Goal: Information Seeking & Learning: Find specific fact

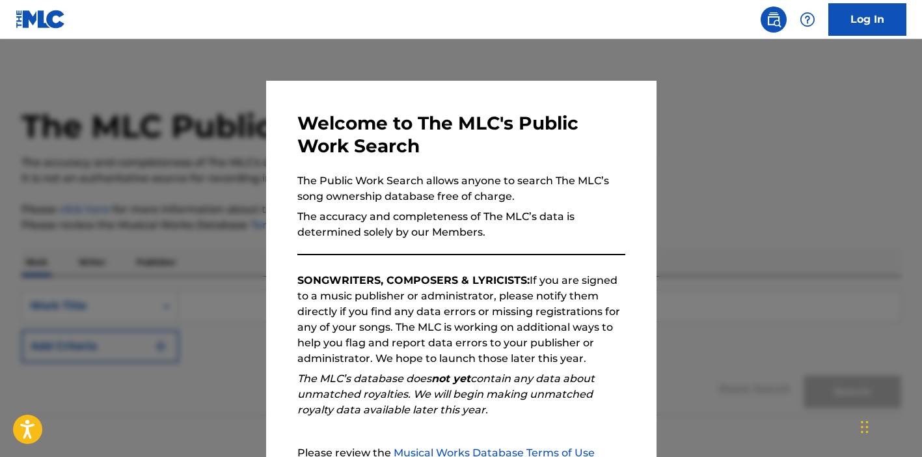
scroll to position [139, 0]
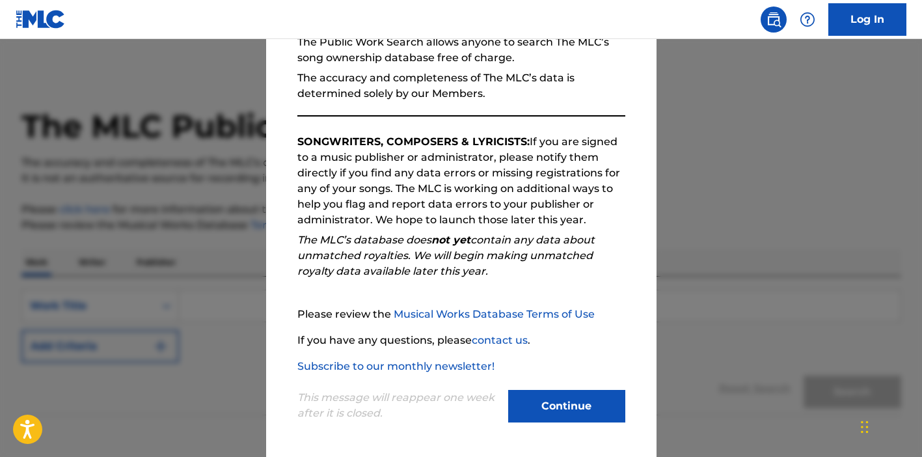
click at [546, 408] on button "Continue" at bounding box center [566, 406] width 117 height 33
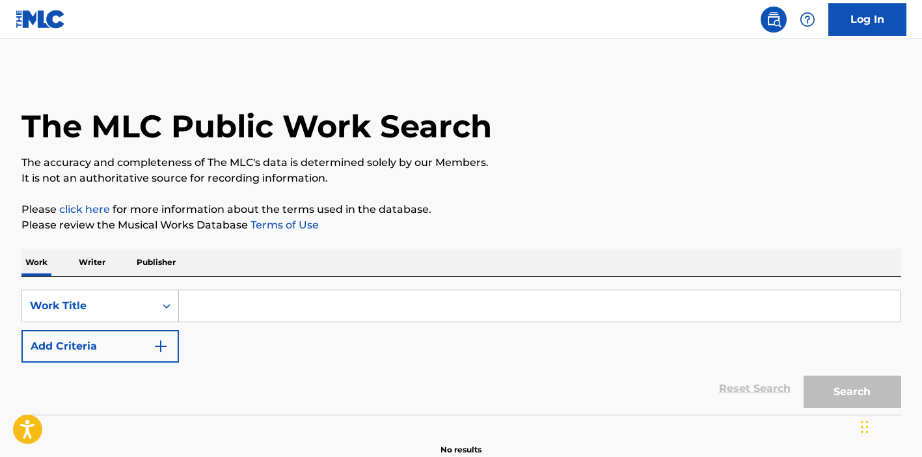
click at [289, 311] on input "Search Form" at bounding box center [540, 305] width 722 height 31
type input "G"
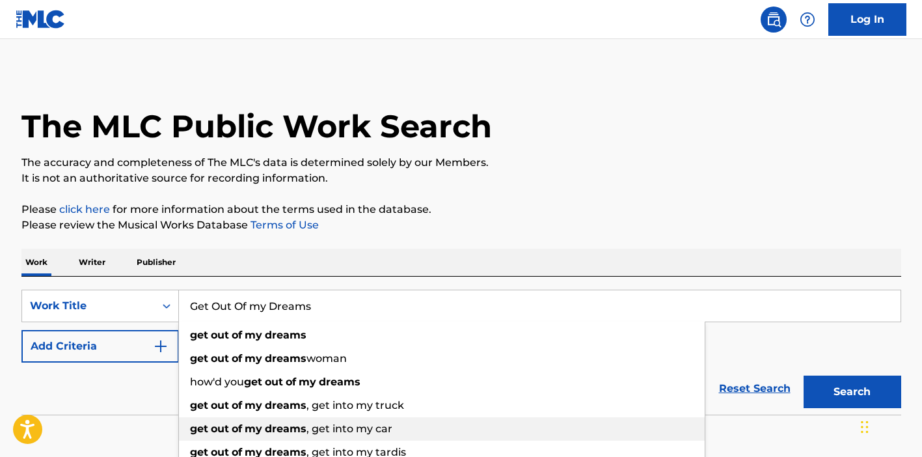
type input "Get Out Of my Dreams"
click at [323, 428] on span ", get into my car" at bounding box center [350, 429] width 86 height 12
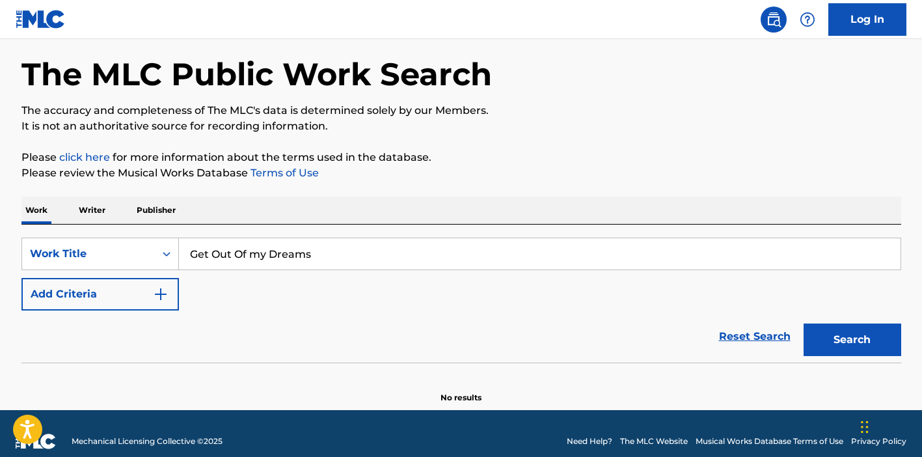
scroll to position [68, 0]
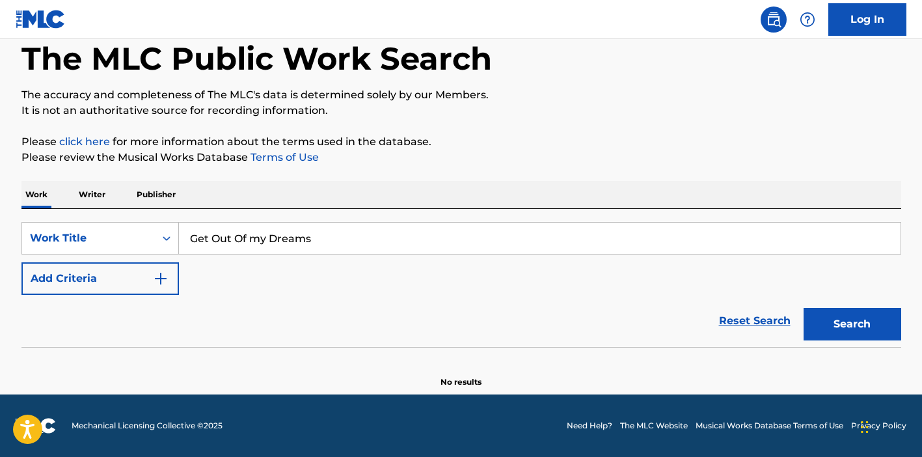
click at [838, 320] on button "Search" at bounding box center [853, 324] width 98 height 33
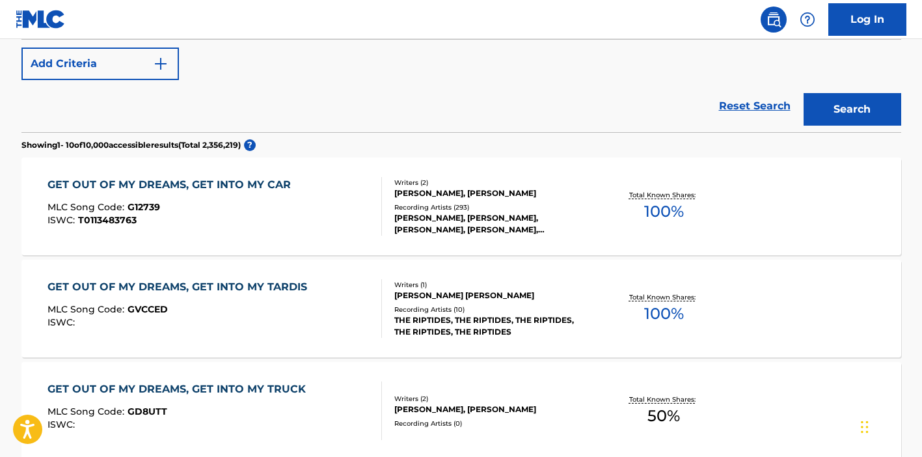
scroll to position [284, 0]
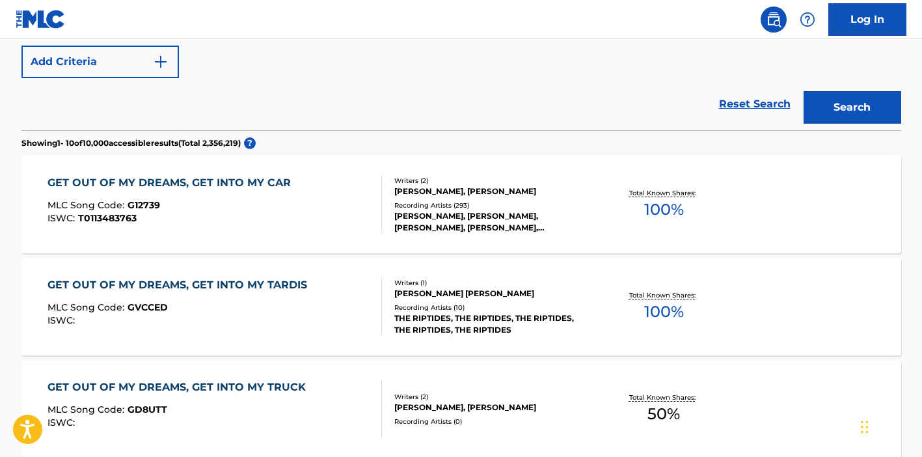
click at [234, 178] on div "GET OUT OF MY DREAMS, GET INTO MY CAR" at bounding box center [173, 183] width 250 height 16
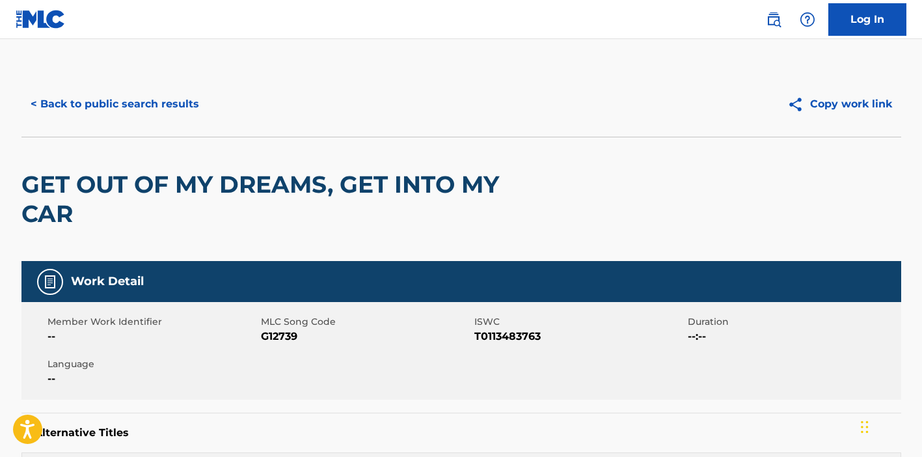
click at [209, 189] on h2 "GET OUT OF MY DREAMS, GET INTO MY CAR" at bounding box center [285, 199] width 528 height 59
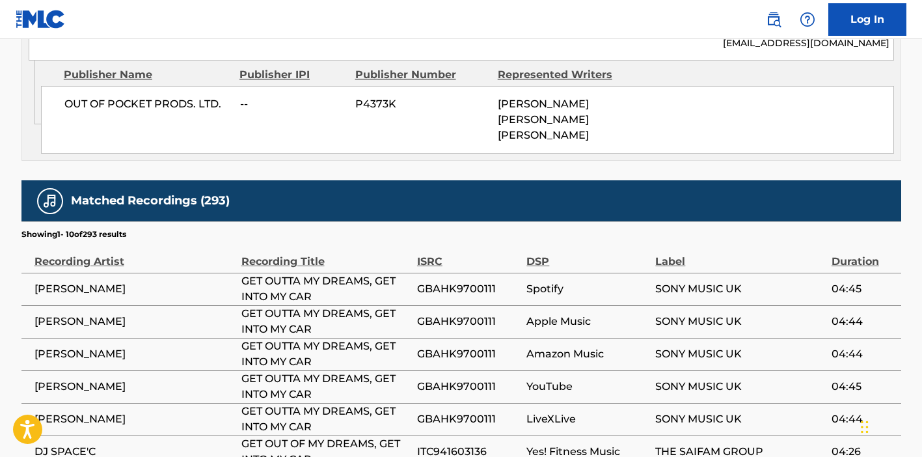
scroll to position [1457, 0]
